Goal: Complete application form: Complete application form

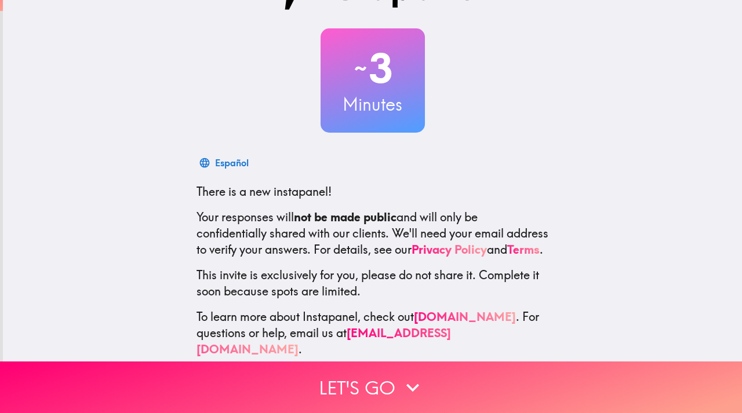
scroll to position [70, 0]
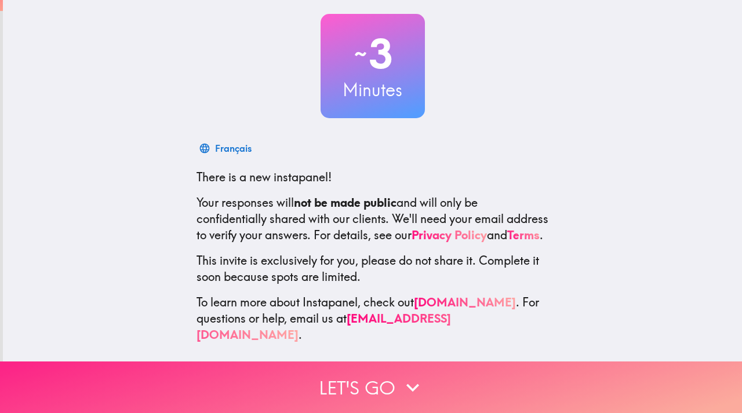
click at [405, 375] on icon "button" at bounding box center [413, 388] width 26 height 26
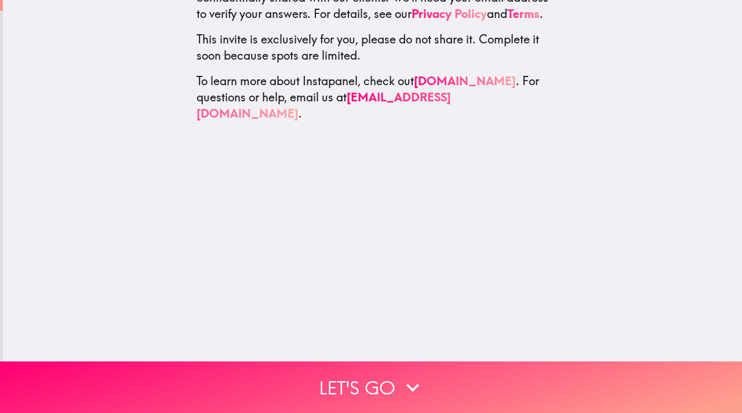
scroll to position [0, 0]
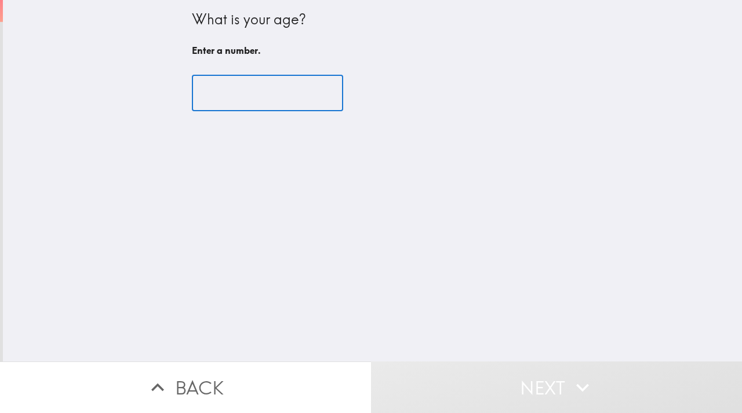
click at [271, 95] on input "number" at bounding box center [267, 93] width 151 height 36
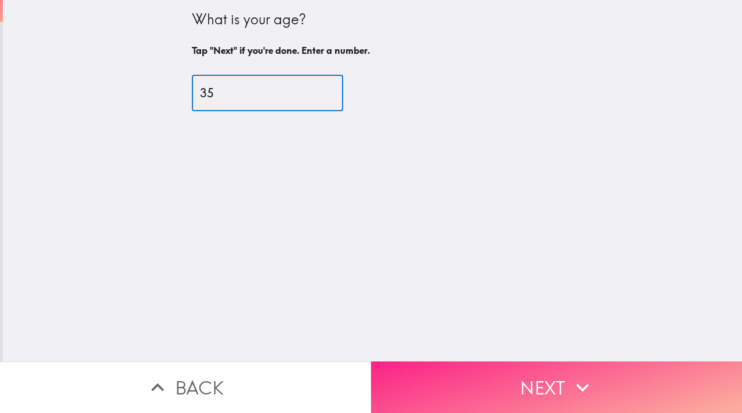
type input "35"
click at [581, 381] on icon "button" at bounding box center [583, 388] width 26 height 26
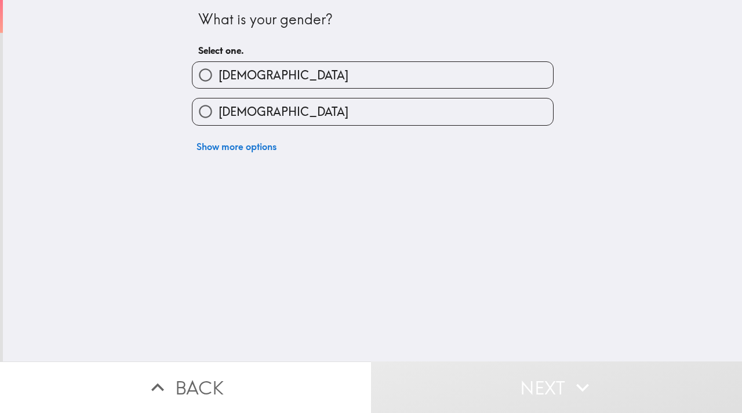
click at [208, 68] on input "[DEMOGRAPHIC_DATA]" at bounding box center [206, 75] width 26 height 26
radio input "true"
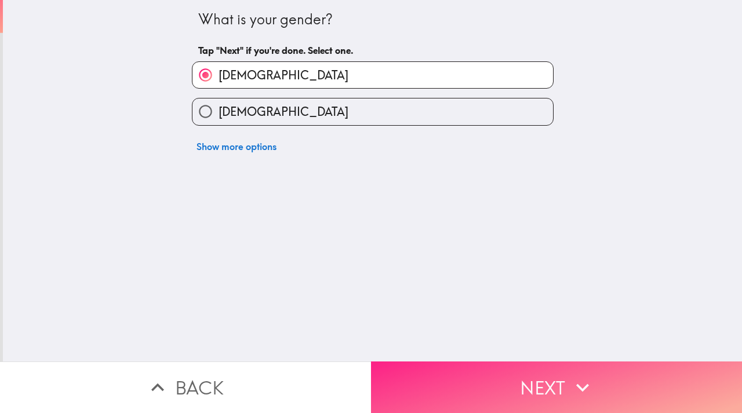
click at [546, 374] on button "Next" at bounding box center [556, 388] width 371 height 52
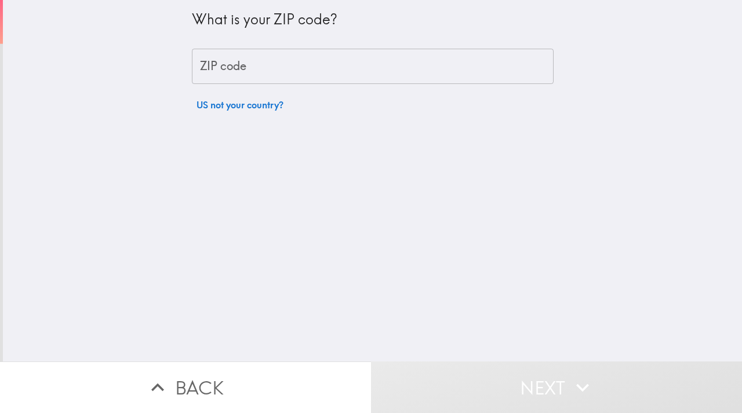
click at [259, 74] on input "ZIP code" at bounding box center [373, 67] width 362 height 36
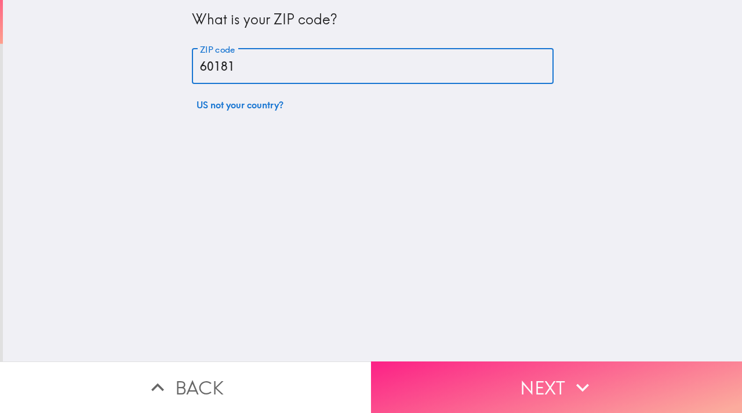
type input "60181"
click at [507, 367] on button "Next" at bounding box center [556, 388] width 371 height 52
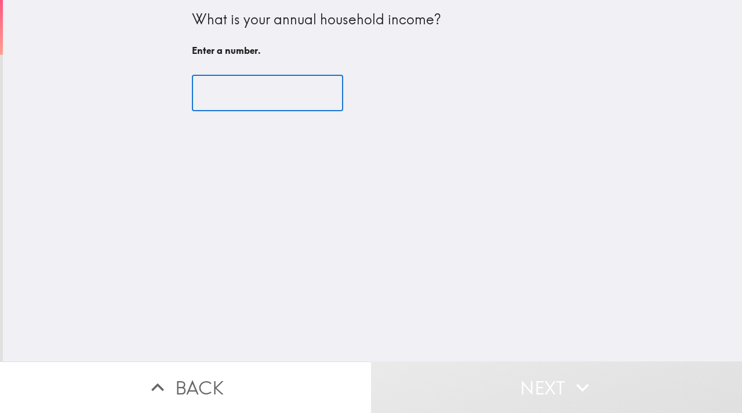
click at [280, 88] on input "number" at bounding box center [267, 93] width 151 height 36
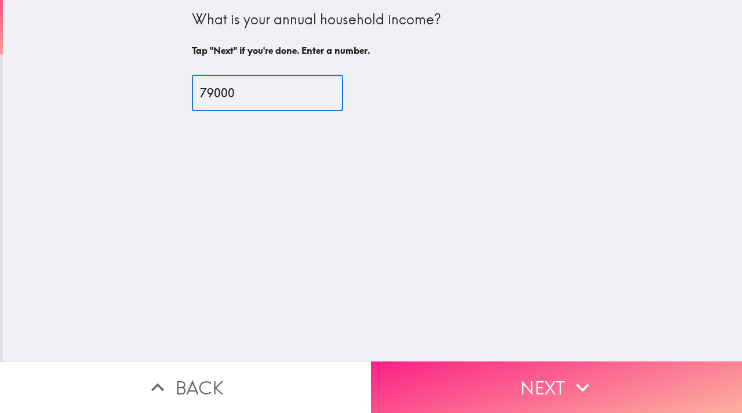
type input "79000"
click at [452, 362] on button "Next" at bounding box center [556, 388] width 371 height 52
